Goal: Find contact information: Find contact information

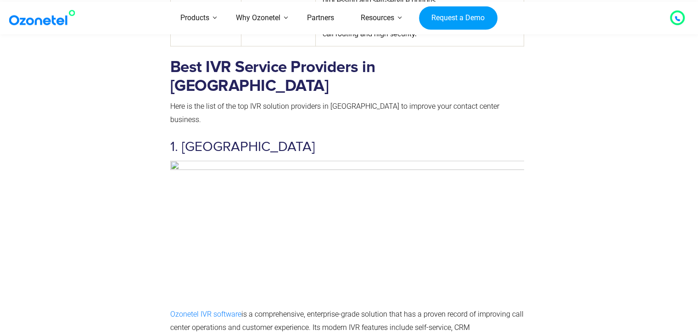
scroll to position [921, 0]
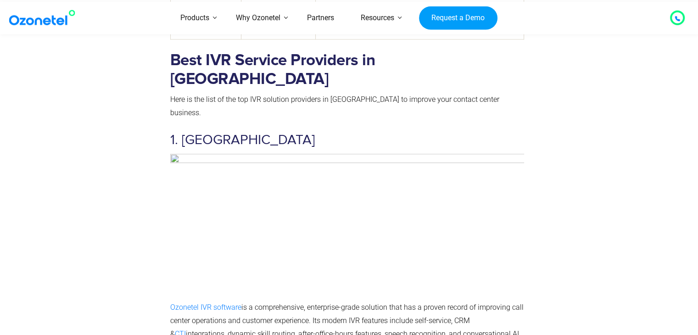
click at [675, 15] on div at bounding box center [678, 17] width 6 height 11
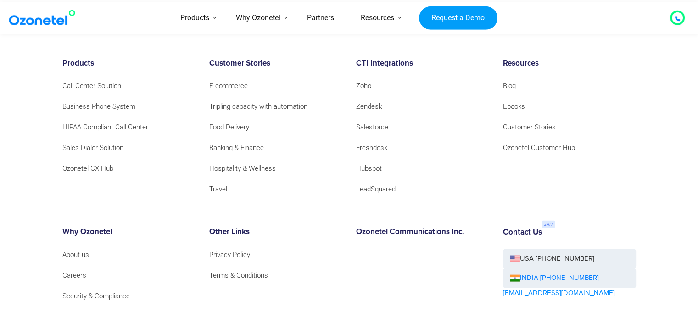
scroll to position [5509, 0]
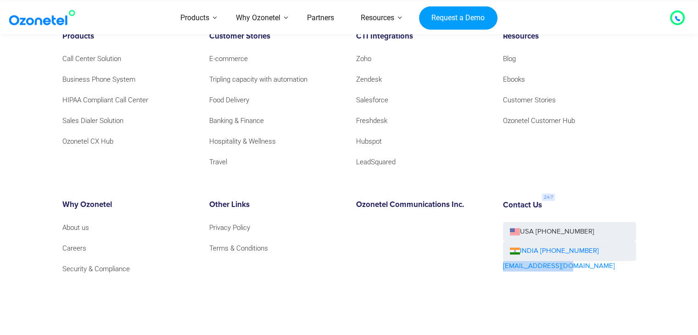
drag, startPoint x: 570, startPoint y: 235, endPoint x: 501, endPoint y: 233, distance: 68.9
click at [501, 233] on div "Contact Us USA [PHONE_NUMBER] INDIA [PHONE_NUMBER] [EMAIL_ADDRESS][DOMAIN_NAME]" at bounding box center [569, 262] width 147 height 122
copy link "[EMAIL_ADDRESS][DOMAIN_NAME]"
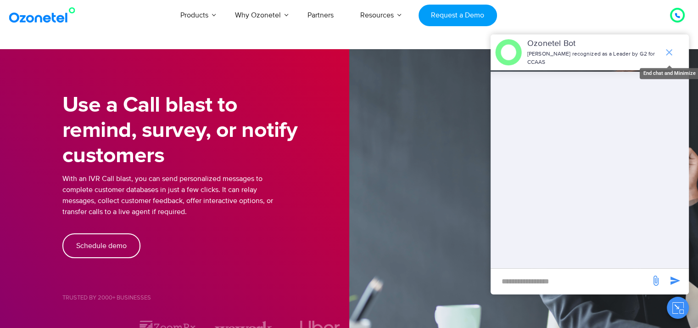
click at [670, 48] on icon "end chat or minimize" at bounding box center [669, 52] width 11 height 11
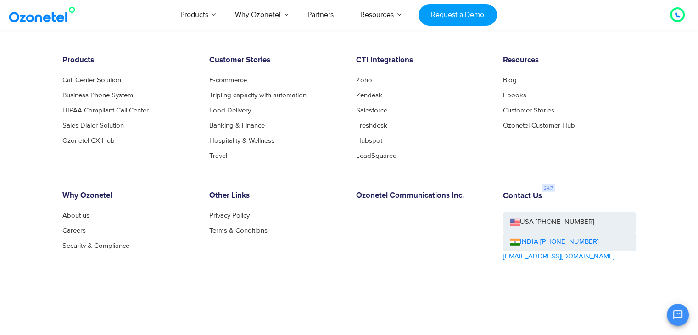
scroll to position [2744, 0]
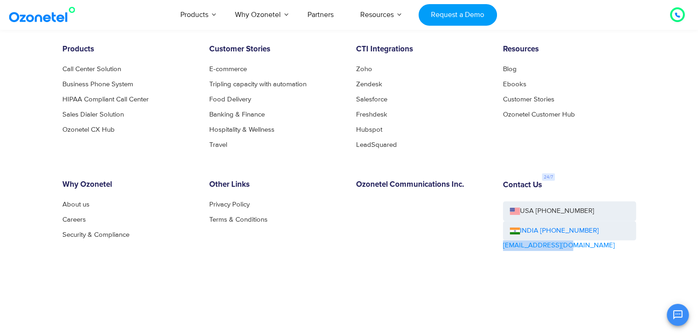
drag, startPoint x: 574, startPoint y: 245, endPoint x: 502, endPoint y: 245, distance: 72.5
click at [502, 245] on div "Contact Us USA [PHONE_NUMBER] INDIA [PHONE_NUMBER] [EMAIL_ADDRESS][DOMAIN_NAME]" at bounding box center [569, 241] width 147 height 122
copy link "[EMAIL_ADDRESS][DOMAIN_NAME]"
